Goal: Check status: Check status

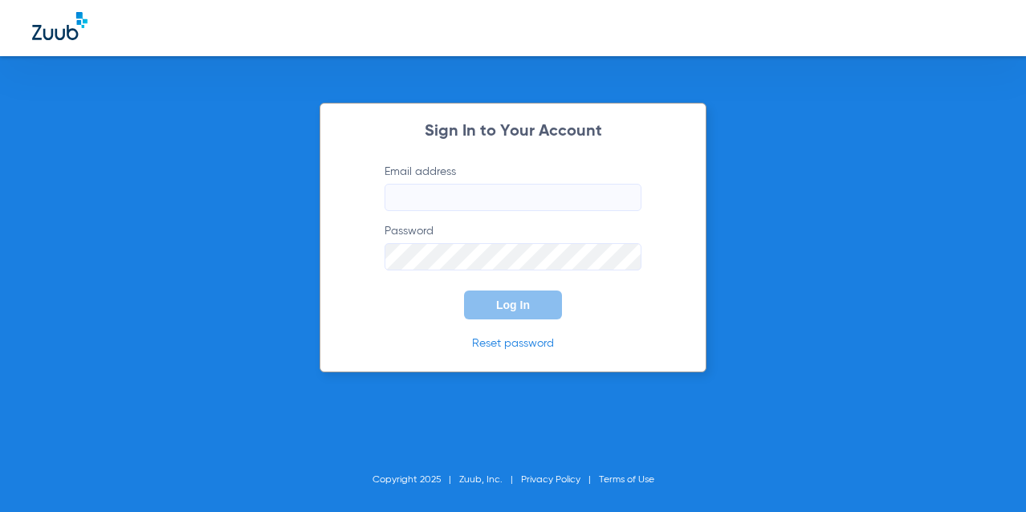
click at [457, 169] on label "Email address" at bounding box center [513, 187] width 257 height 47
click at [457, 184] on input "Email address" at bounding box center [513, 197] width 257 height 27
click at [452, 190] on input "Email address" at bounding box center [513, 197] width 257 height 27
type input "[PERSON_NAME][EMAIL_ADDRESS][DOMAIN_NAME]"
click at [509, 300] on span "Log In" at bounding box center [513, 305] width 34 height 13
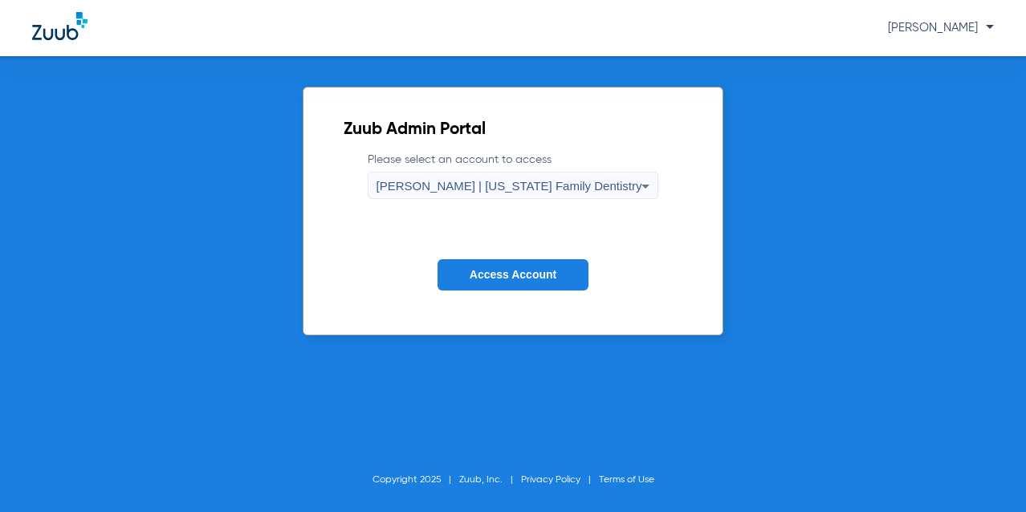
click at [549, 174] on div "[PERSON_NAME] | [US_STATE] Family Dentistry" at bounding box center [510, 186] width 266 height 27
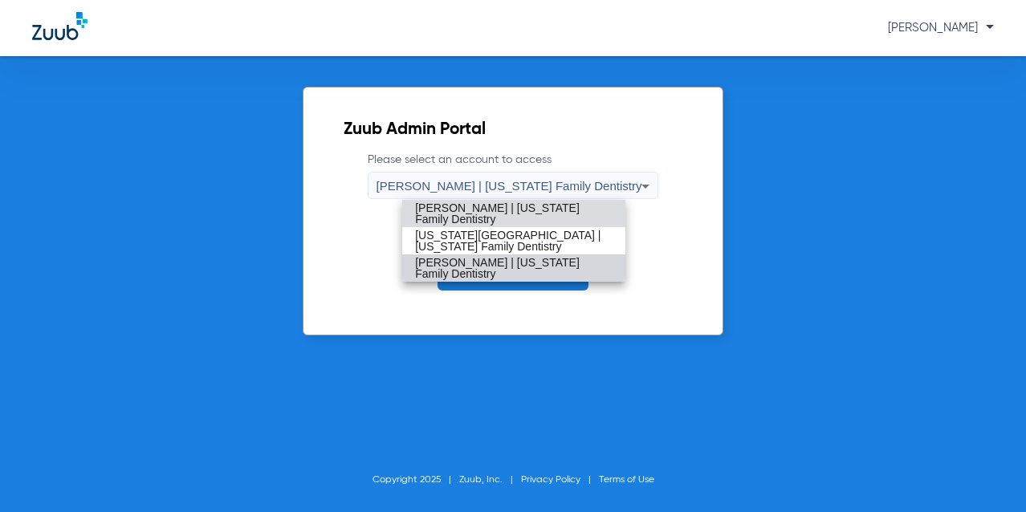
click at [481, 257] on mat-option "[PERSON_NAME] | [US_STATE] Family Dentistry" at bounding box center [513, 268] width 223 height 27
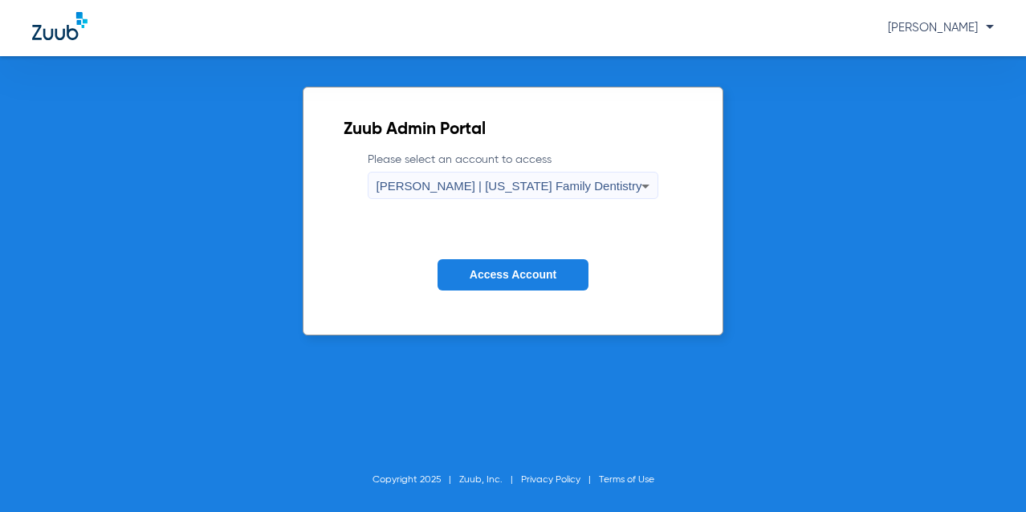
click at [487, 271] on span "Access Account" at bounding box center [513, 274] width 87 height 13
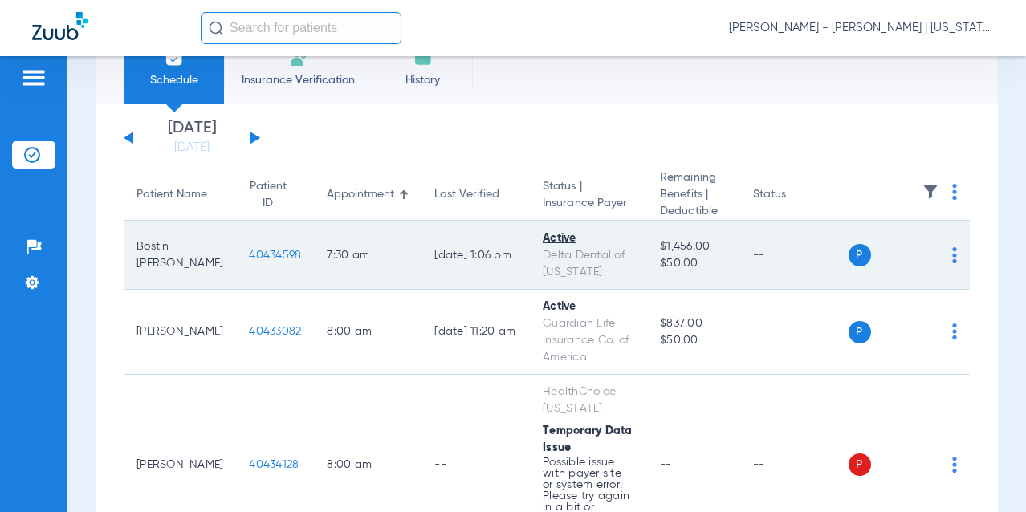
scroll to position [80, 0]
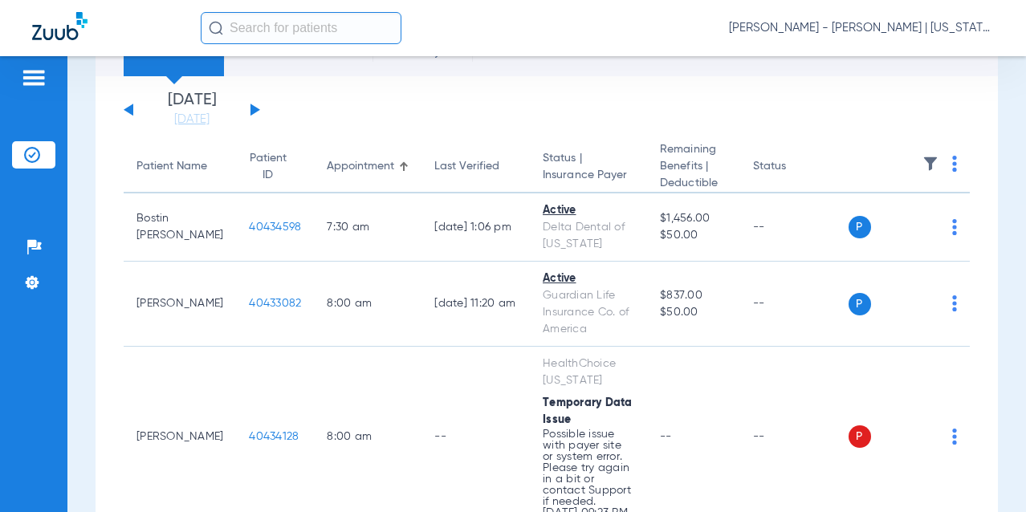
click at [254, 109] on button at bounding box center [256, 110] width 10 height 12
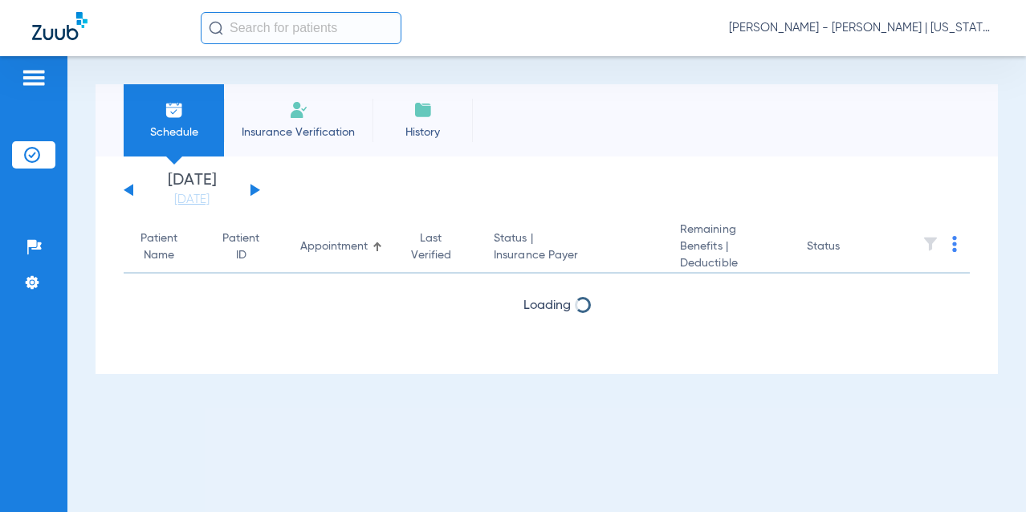
click at [255, 180] on div "[DATE] [DATE] [DATE] [DATE] [DATE] [DATE] [DATE] [DATE] [DATE] [DATE] [DATE] [D…" at bounding box center [192, 190] width 137 height 35
click at [254, 186] on button at bounding box center [256, 190] width 10 height 12
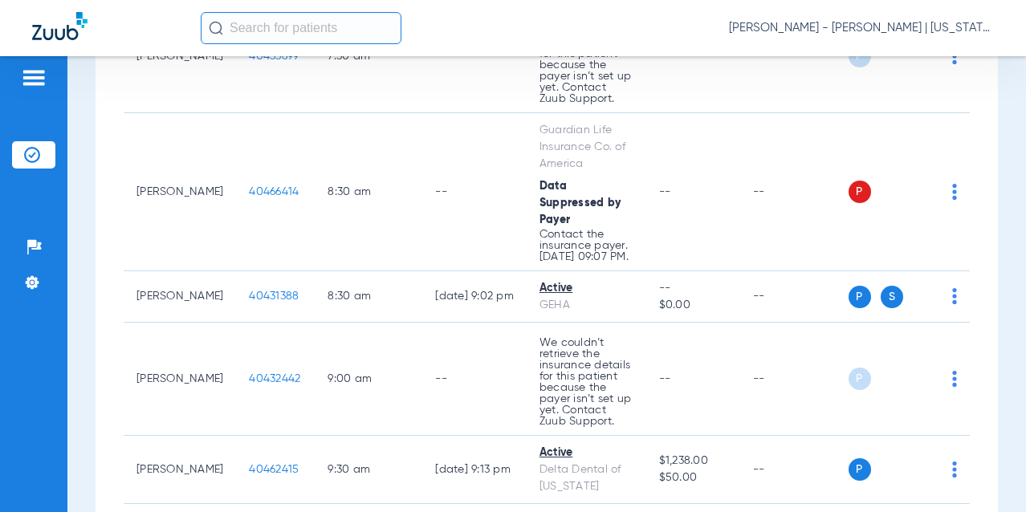
scroll to position [482, 0]
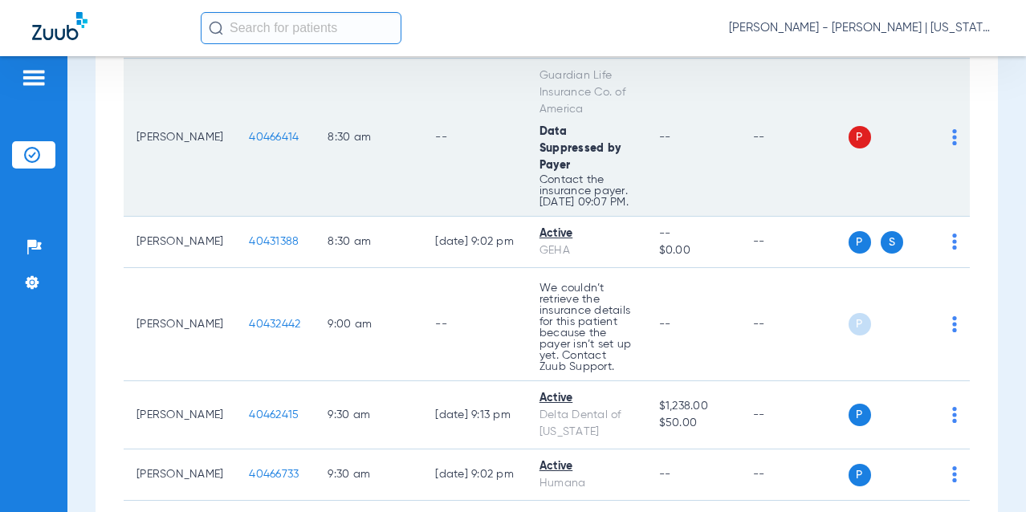
click at [249, 143] on span "40466414" at bounding box center [274, 137] width 50 height 11
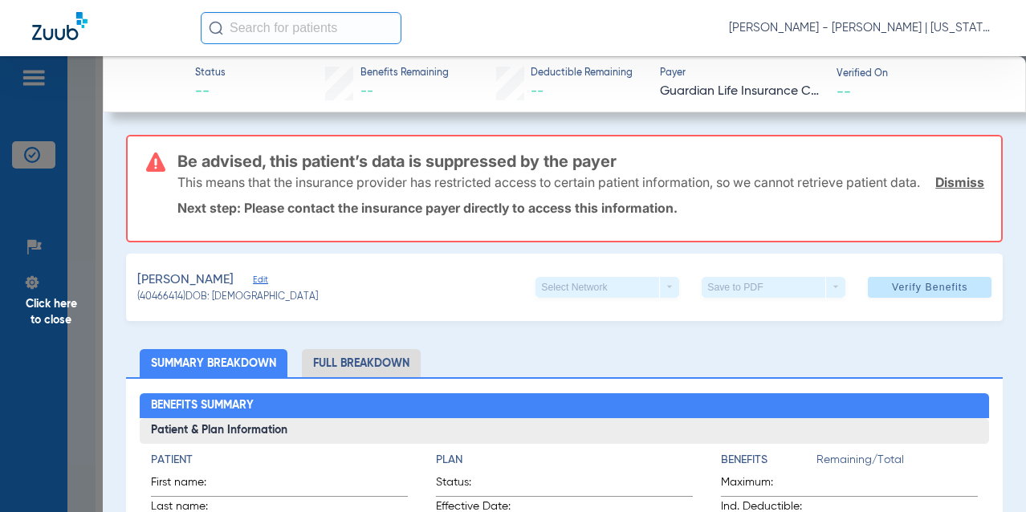
scroll to position [321, 0]
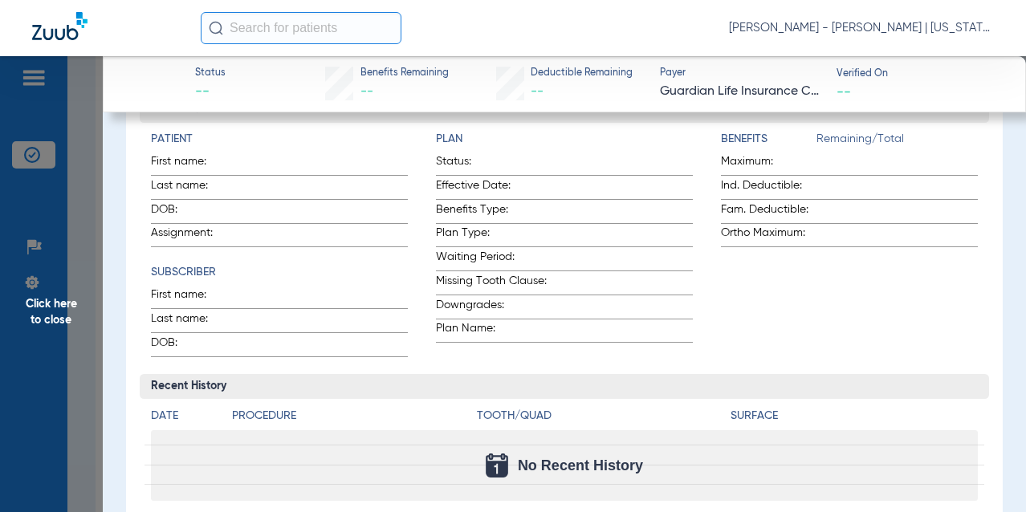
click at [101, 303] on span "Click here to close" at bounding box center [51, 312] width 103 height 512
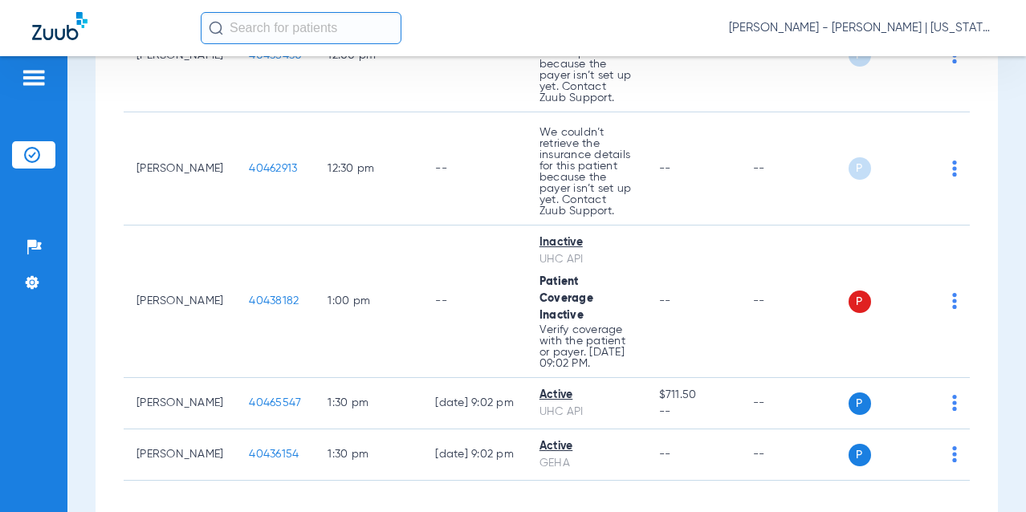
scroll to position [1767, 0]
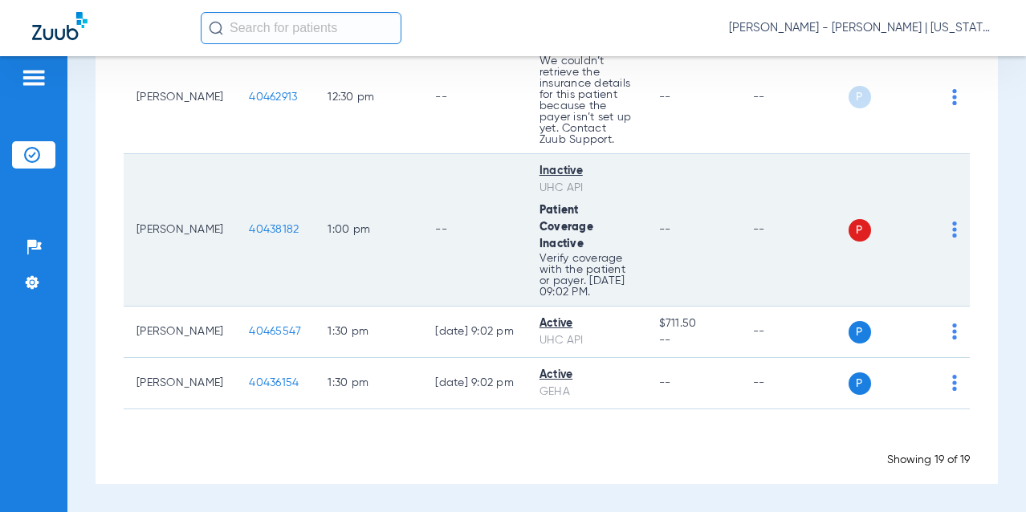
click at [255, 235] on span "40438182" at bounding box center [274, 229] width 50 height 11
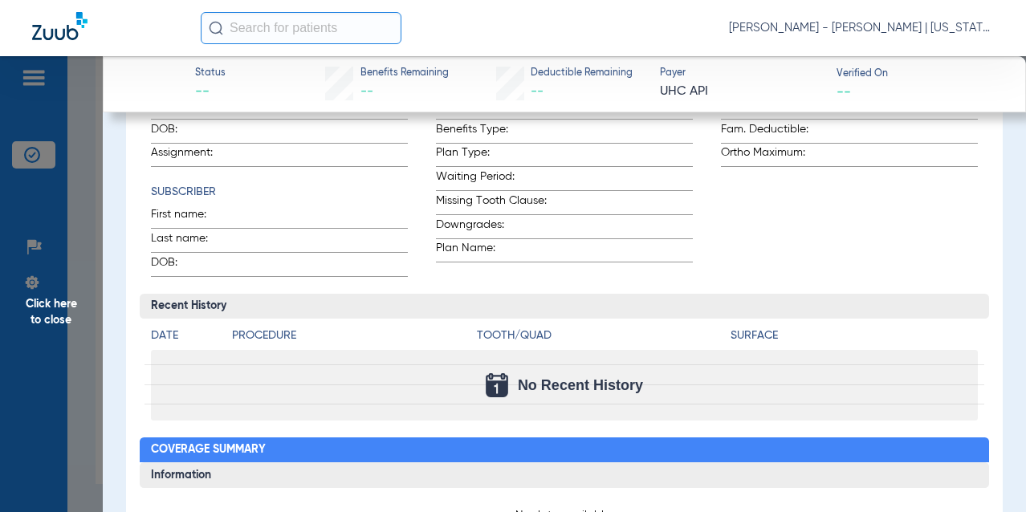
scroll to position [80, 0]
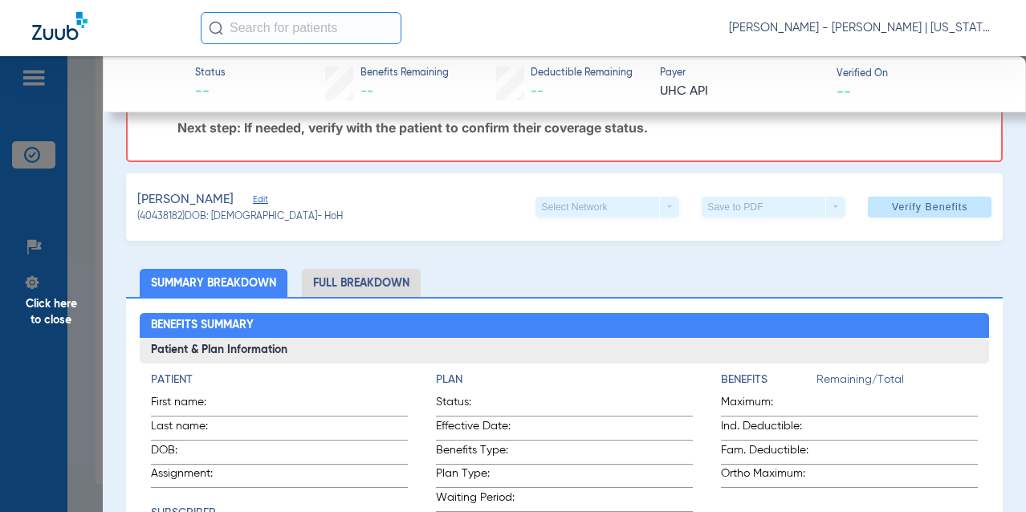
click at [62, 234] on span "Click here to close" at bounding box center [51, 312] width 103 height 512
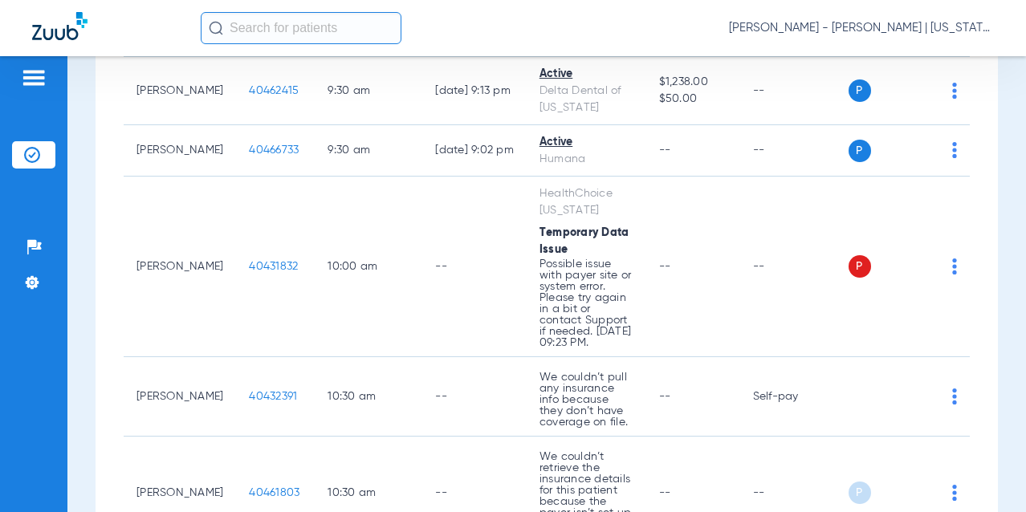
scroll to position [747, 0]
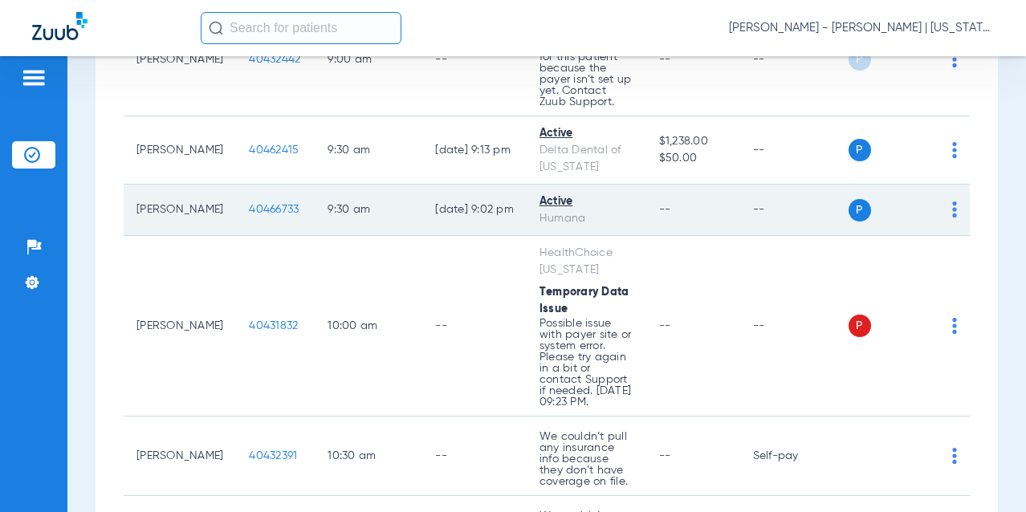
click at [255, 215] on span "40466733" at bounding box center [274, 209] width 50 height 11
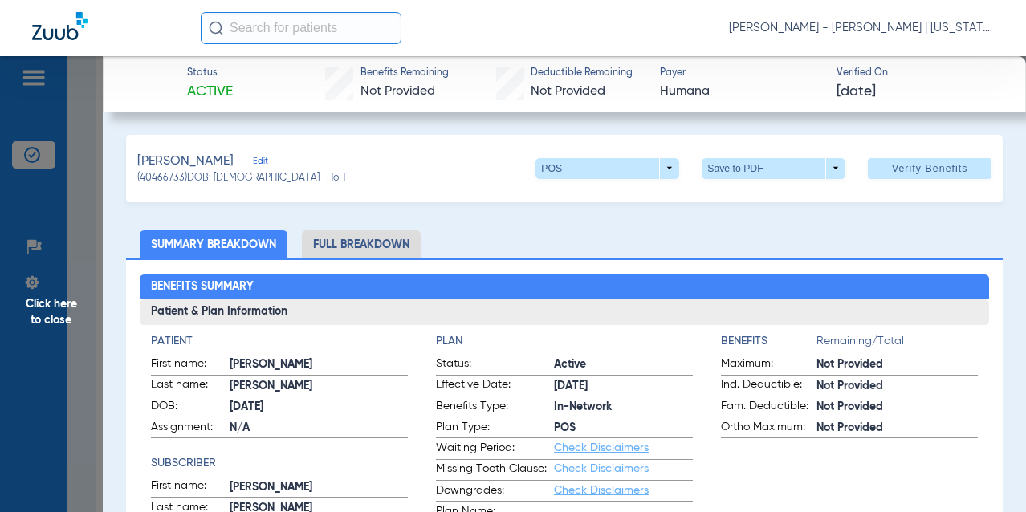
click at [377, 236] on li "Full Breakdown" at bounding box center [361, 244] width 119 height 28
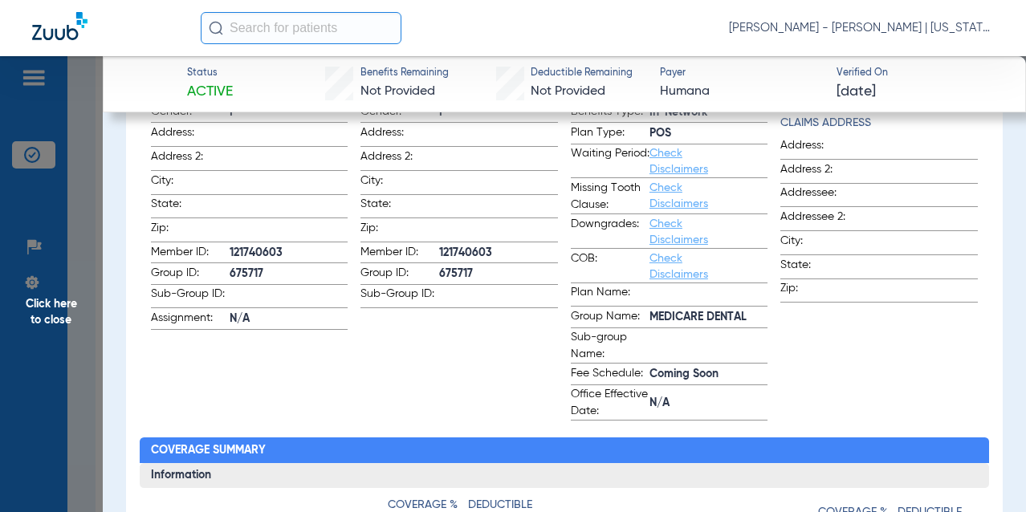
scroll to position [321, 0]
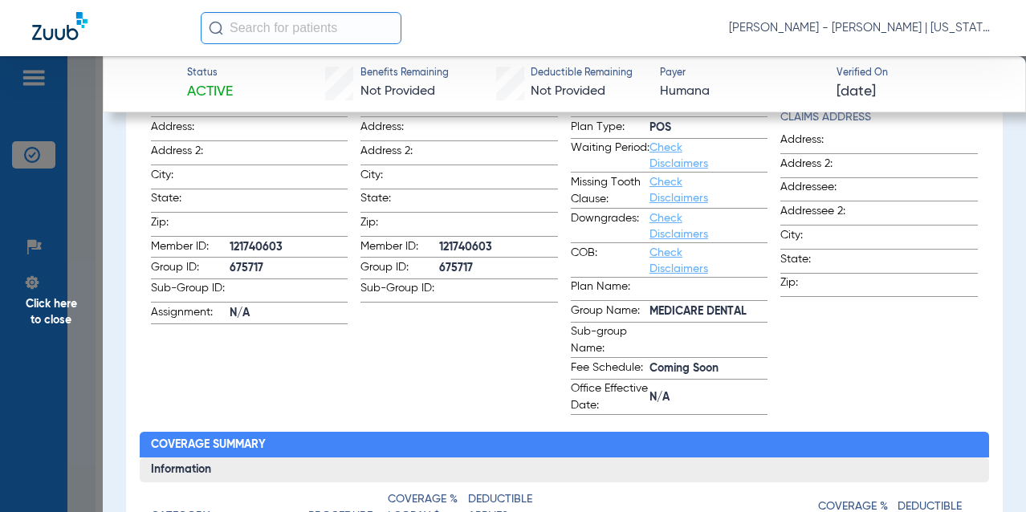
click at [43, 302] on span "Click here to close" at bounding box center [51, 312] width 103 height 512
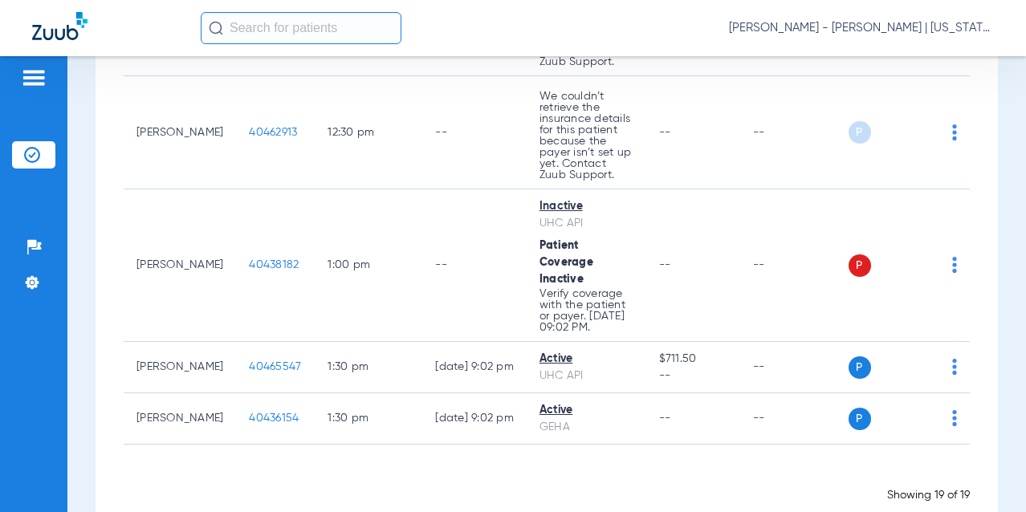
scroll to position [1791, 0]
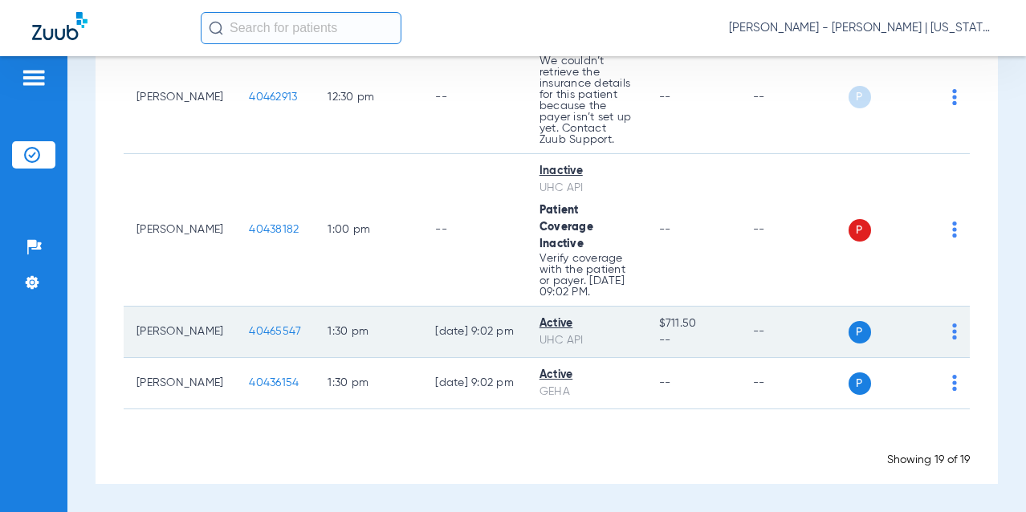
click at [271, 329] on span "40465547" at bounding box center [275, 331] width 52 height 11
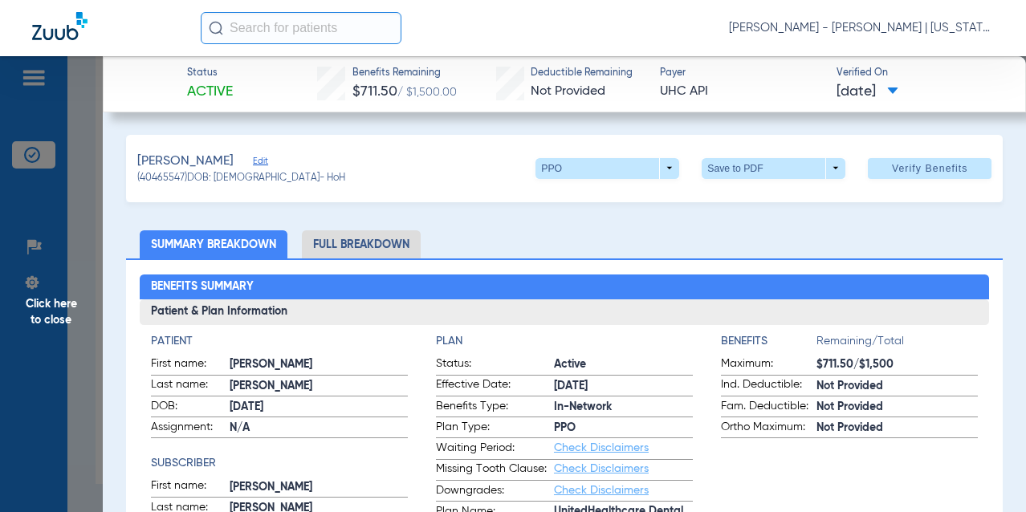
click at [95, 311] on span "Click here to close" at bounding box center [51, 312] width 103 height 512
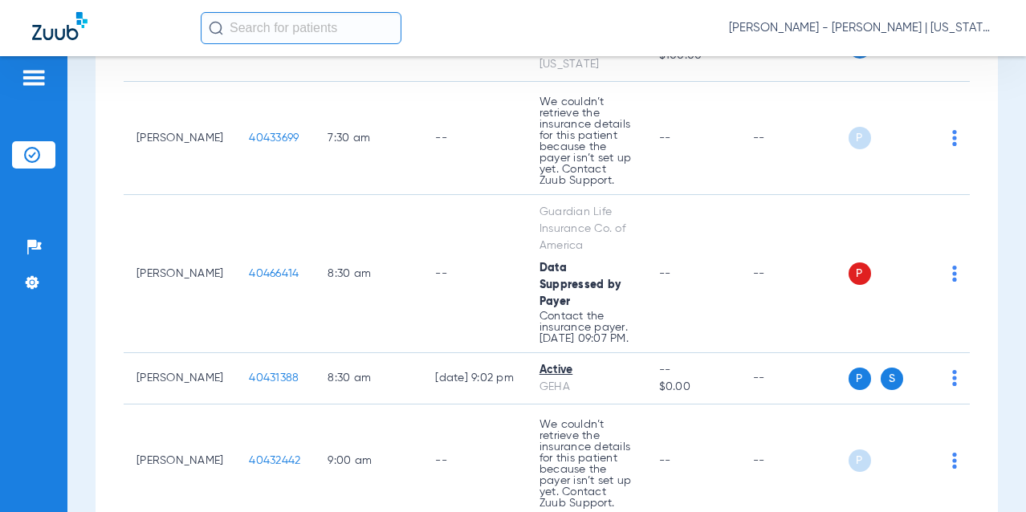
scroll to position [104, 0]
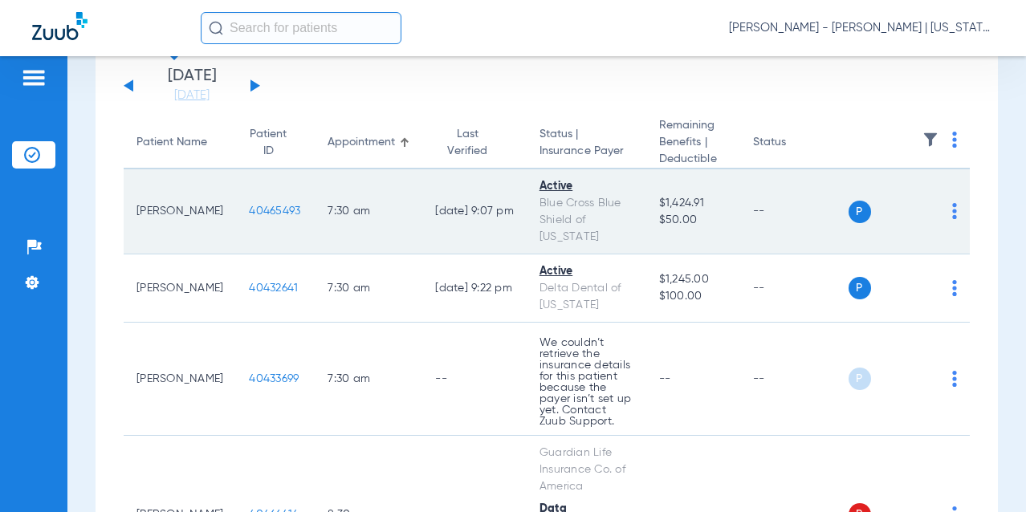
click at [267, 217] on span "40465493" at bounding box center [274, 211] width 51 height 11
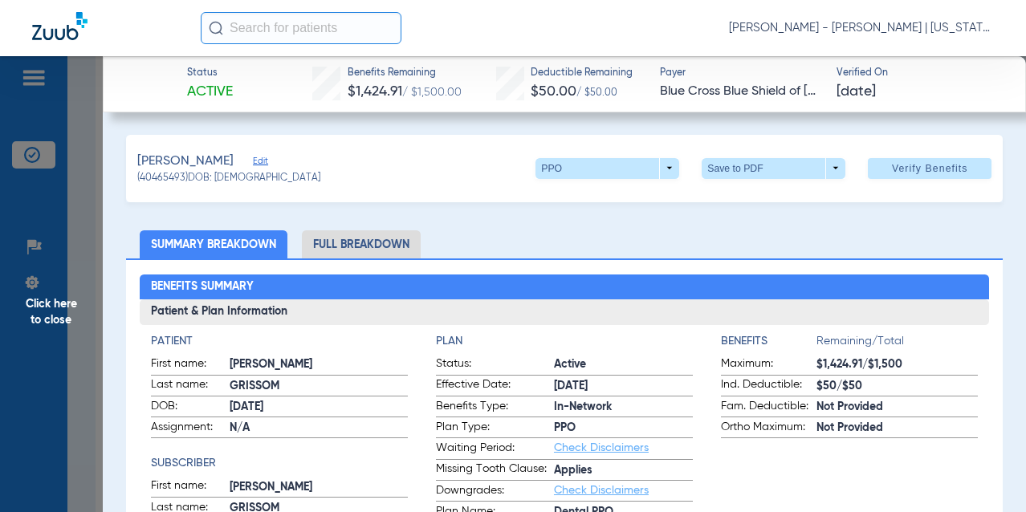
click at [100, 286] on span "Click here to close" at bounding box center [51, 312] width 103 height 512
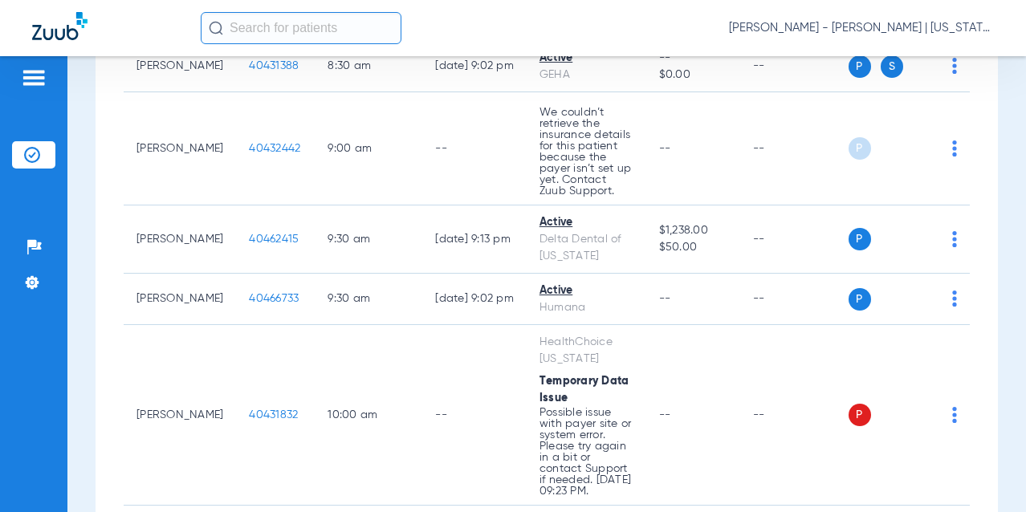
scroll to position [667, 0]
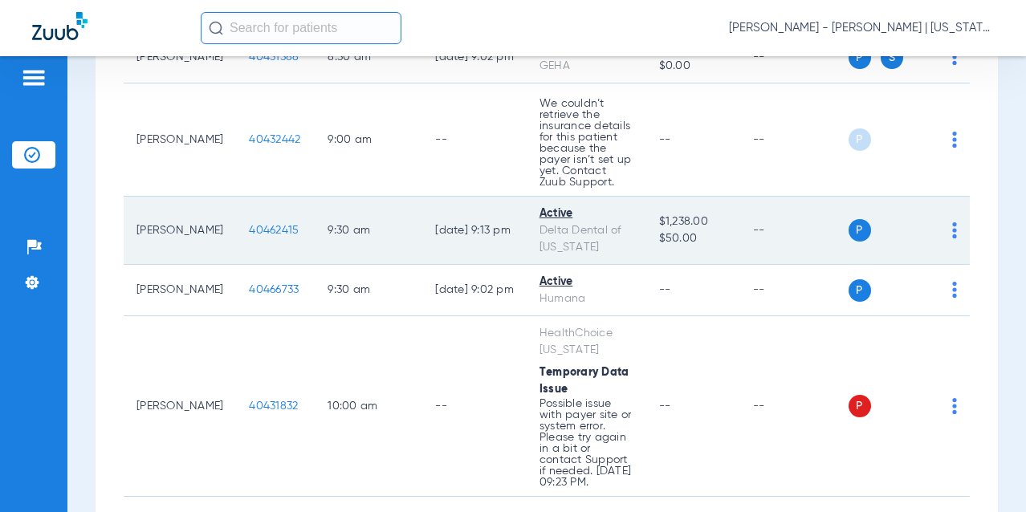
click at [254, 236] on span "40462415" at bounding box center [274, 230] width 50 height 11
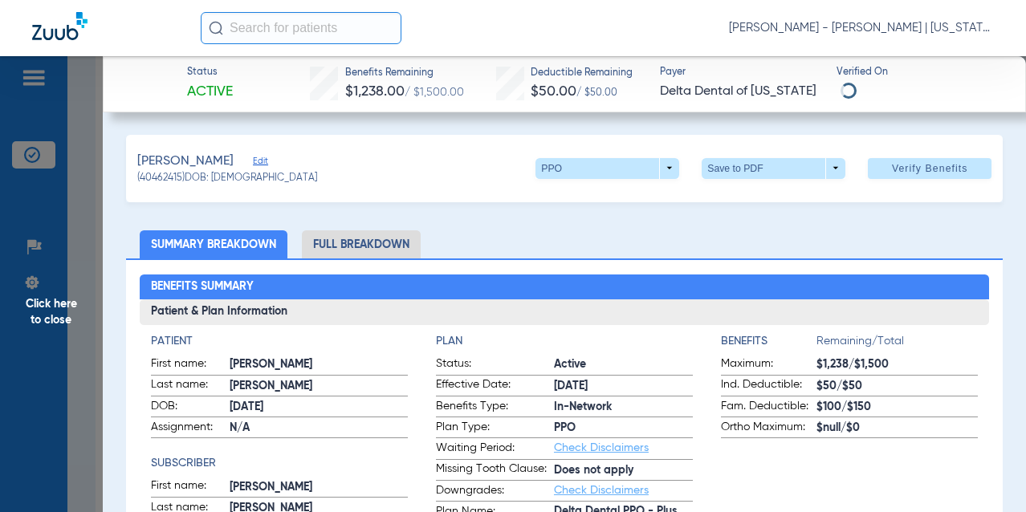
click at [370, 234] on li "Full Breakdown" at bounding box center [361, 244] width 119 height 28
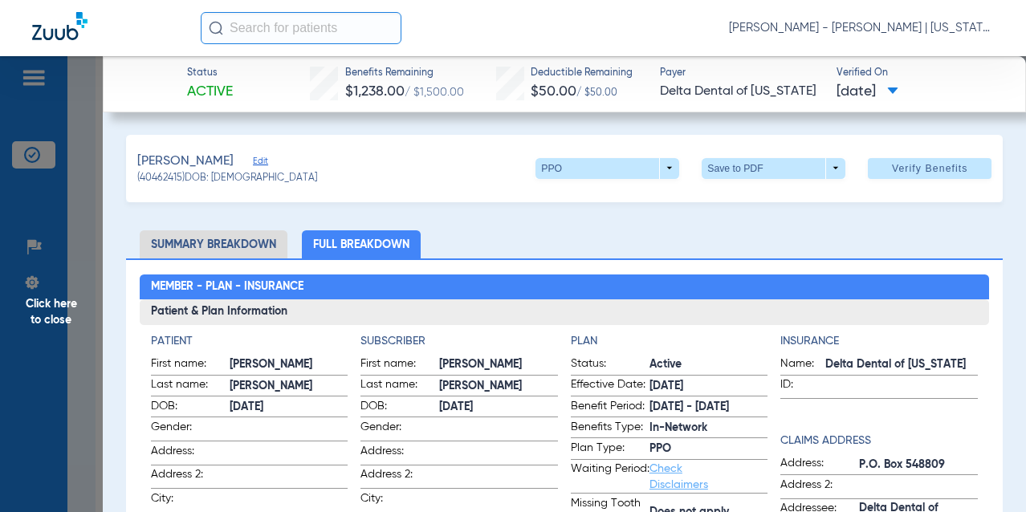
click at [68, 324] on span "Click here to close" at bounding box center [51, 312] width 103 height 512
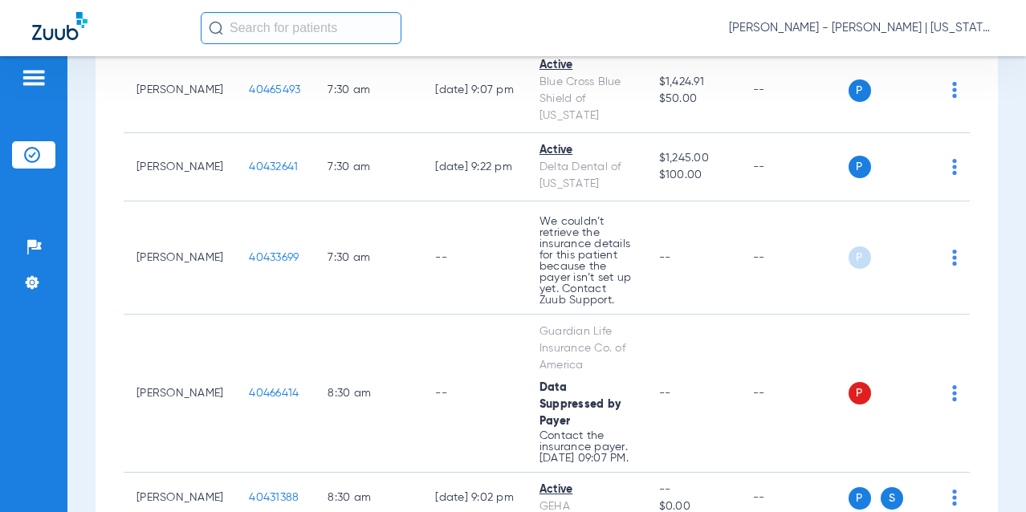
scroll to position [104, 0]
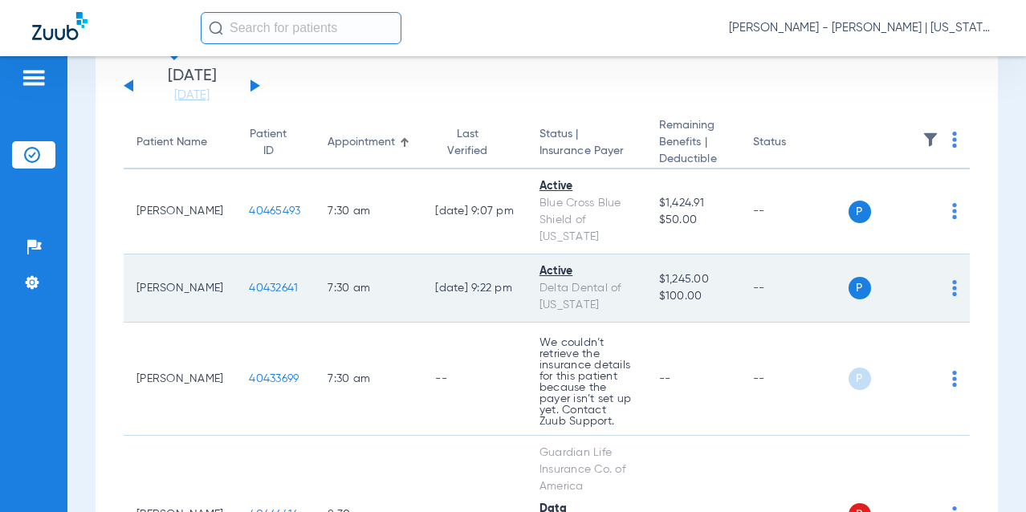
click at [267, 283] on span "40432641" at bounding box center [273, 288] width 49 height 11
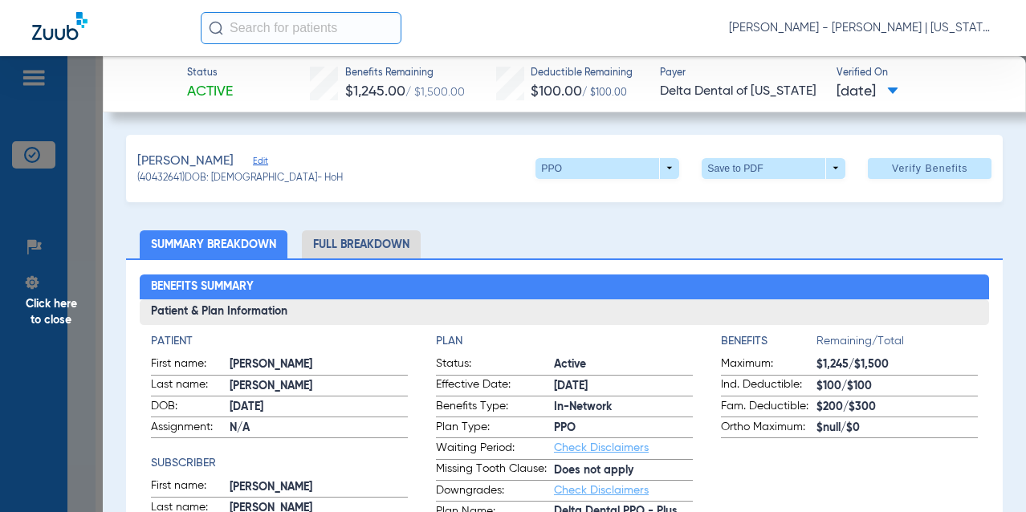
click at [63, 324] on span "Click here to close" at bounding box center [51, 312] width 103 height 512
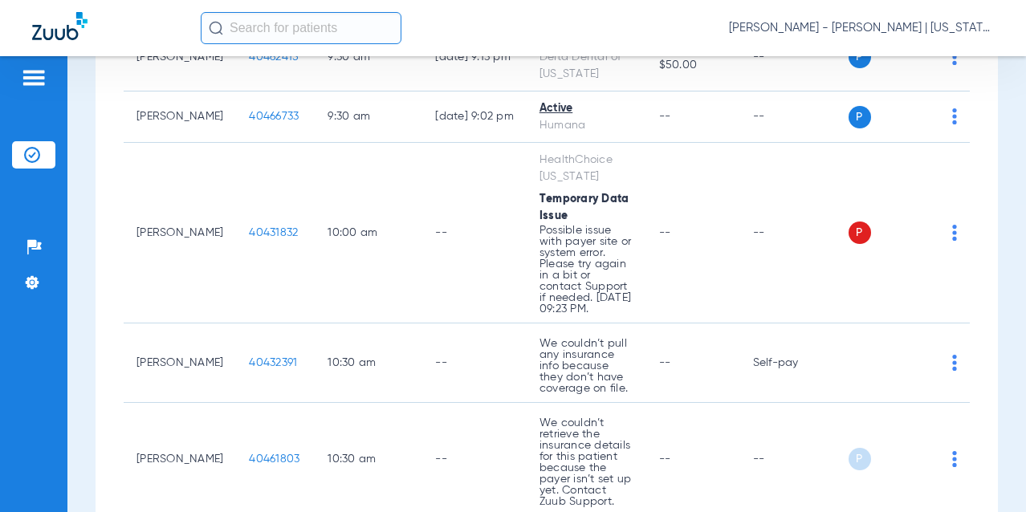
scroll to position [827, 0]
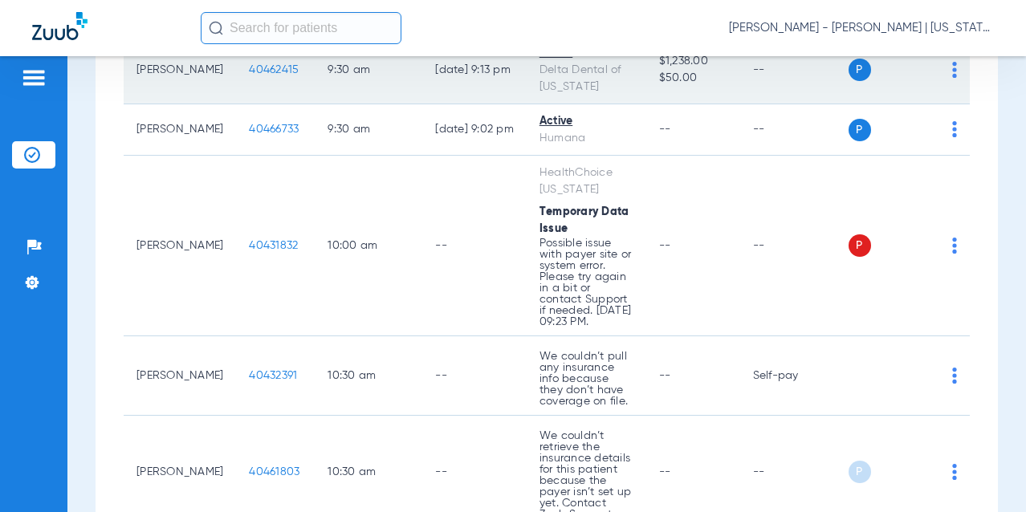
click at [255, 75] on span "40462415" at bounding box center [274, 69] width 50 height 11
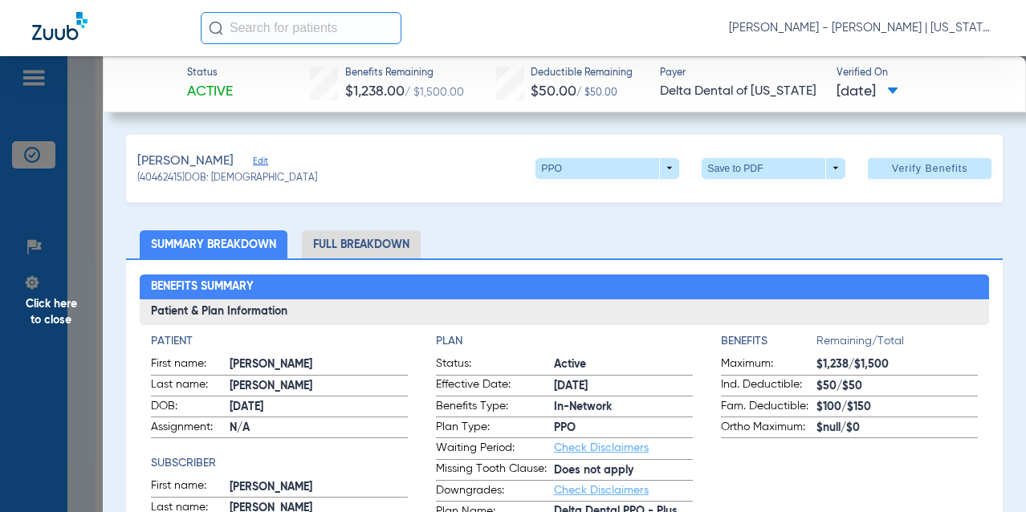
click at [375, 236] on li "Full Breakdown" at bounding box center [361, 244] width 119 height 28
